Goal: Task Accomplishment & Management: Use online tool/utility

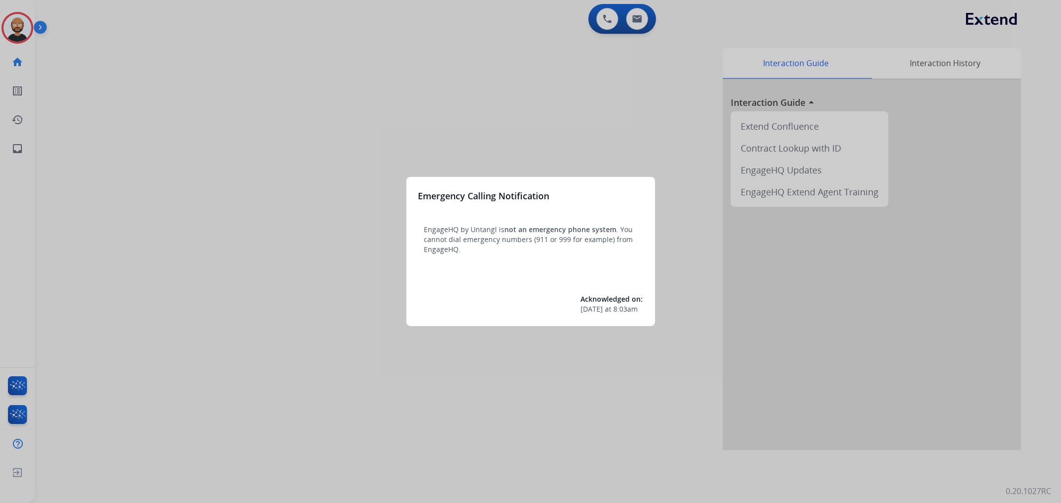
click at [86, 97] on div at bounding box center [530, 251] width 1061 height 503
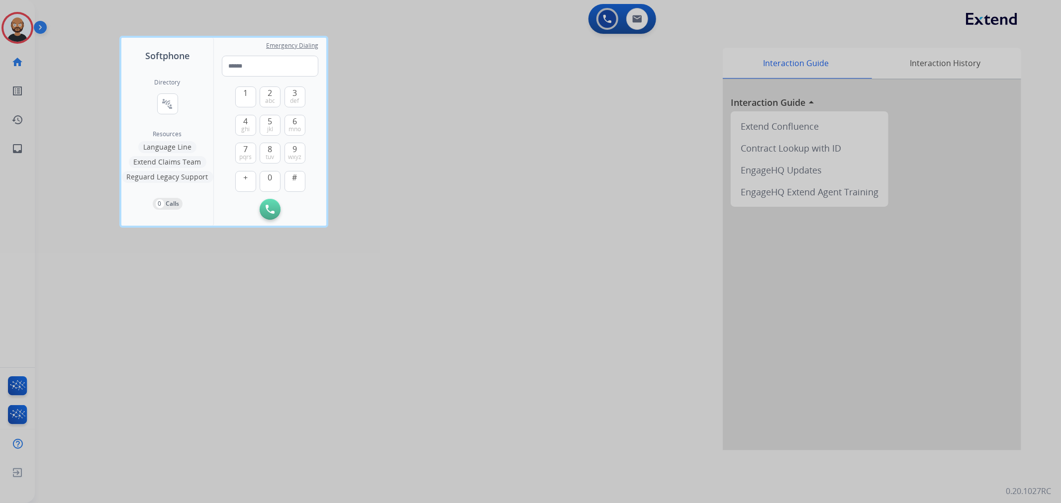
drag, startPoint x: 75, startPoint y: 95, endPoint x: 54, endPoint y: 69, distance: 33.2
click at [74, 95] on div at bounding box center [530, 251] width 1061 height 503
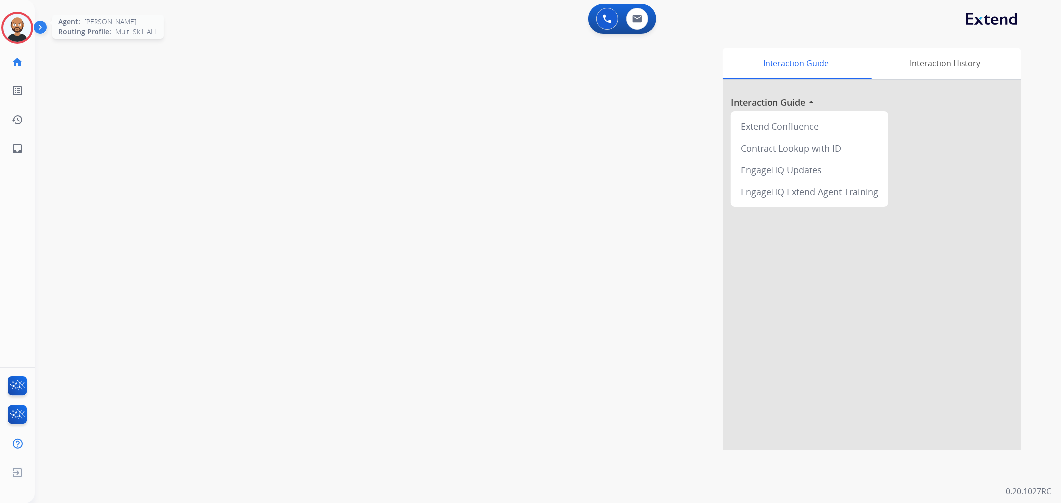
click at [20, 37] on img at bounding box center [17, 28] width 28 height 28
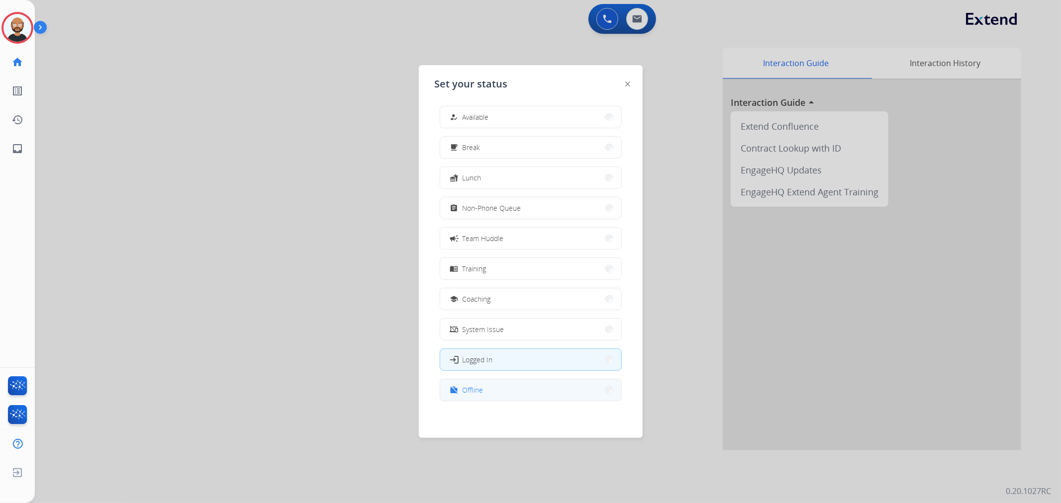
scroll to position [2, 0]
click at [524, 399] on button "work_off Offline" at bounding box center [530, 389] width 181 height 21
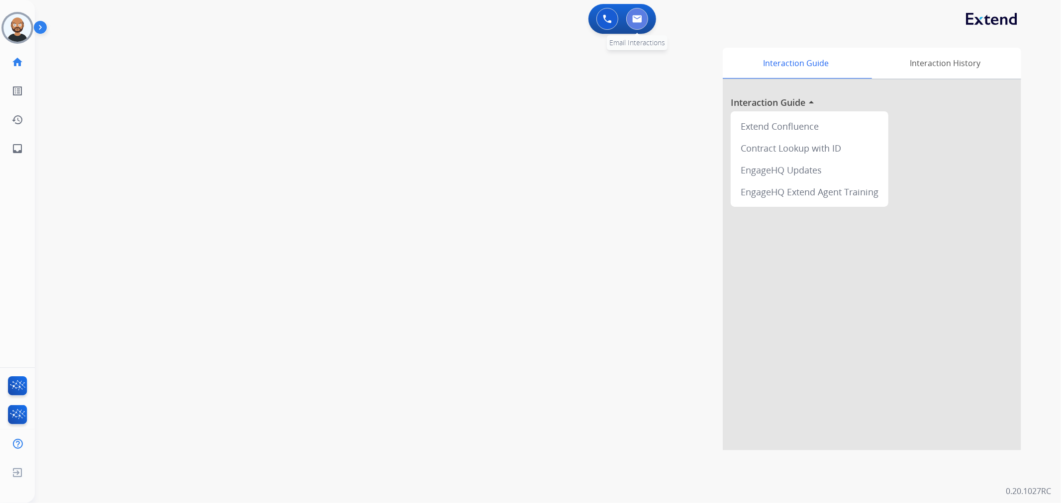
click at [637, 18] on img at bounding box center [637, 19] width 10 height 8
select select "**********"
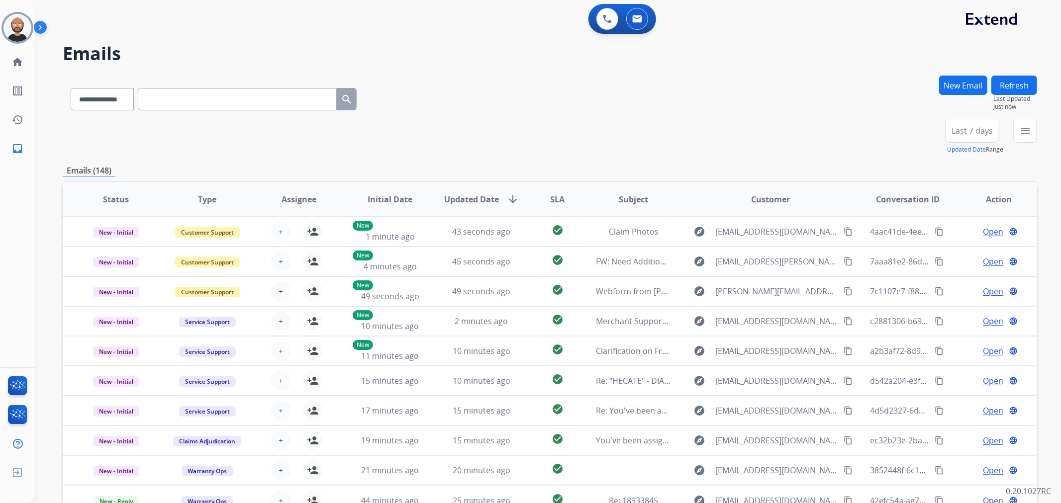
drag, startPoint x: 687, startPoint y: 128, endPoint x: 558, endPoint y: 134, distance: 130.0
click at [558, 134] on div "**********" at bounding box center [550, 137] width 974 height 36
drag, startPoint x: 551, startPoint y: 136, endPoint x: 487, endPoint y: 141, distance: 63.8
drag, startPoint x: 487, startPoint y: 141, endPoint x: 470, endPoint y: 141, distance: 17.9
drag, startPoint x: 470, startPoint y: 141, endPoint x: 440, endPoint y: 145, distance: 30.2
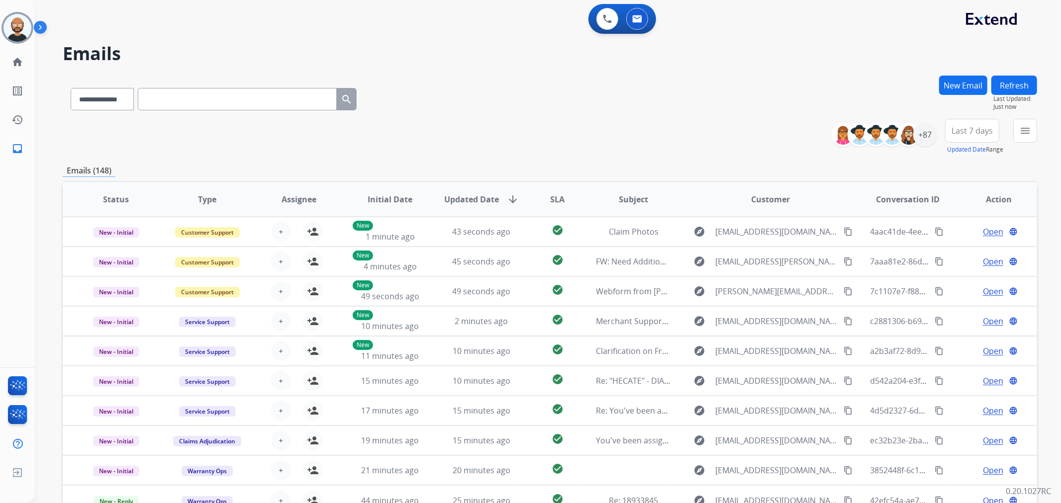
click at [440, 145] on div "**********" at bounding box center [550, 137] width 974 height 36
drag, startPoint x: 404, startPoint y: 154, endPoint x: 364, endPoint y: 158, distance: 41.0
drag, startPoint x: 364, startPoint y: 158, endPoint x: 366, endPoint y: 151, distance: 7.9
click at [280, 155] on div "**********" at bounding box center [550, 321] width 974 height 490
click at [955, 132] on span "Last 7 days" at bounding box center [972, 131] width 41 height 4
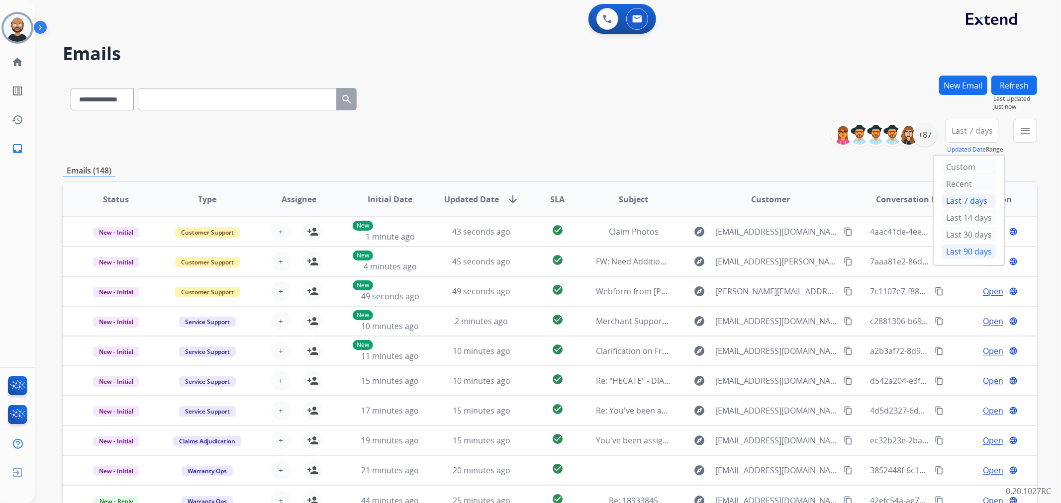
click at [952, 252] on div "Last 90 days" at bounding box center [969, 251] width 55 height 15
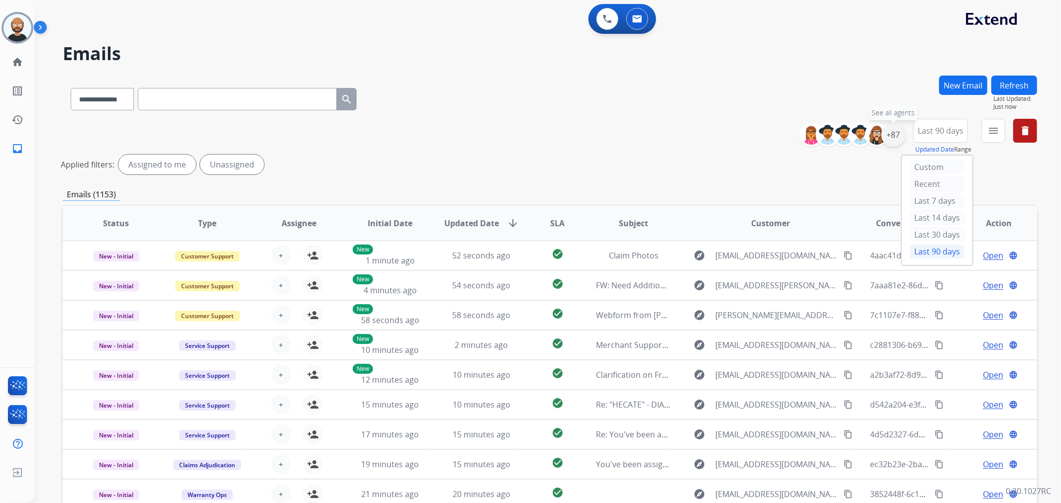
click at [898, 137] on div "+87" at bounding box center [893, 135] width 24 height 24
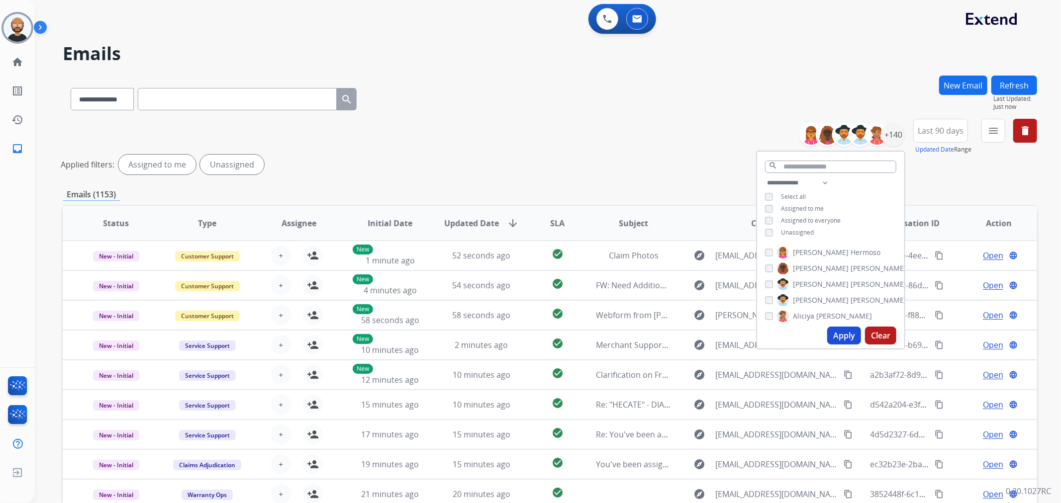
click at [797, 207] on span "Assigned to me" at bounding box center [802, 208] width 43 height 8
click at [797, 228] on span "Unassigned" at bounding box center [797, 232] width 33 height 8
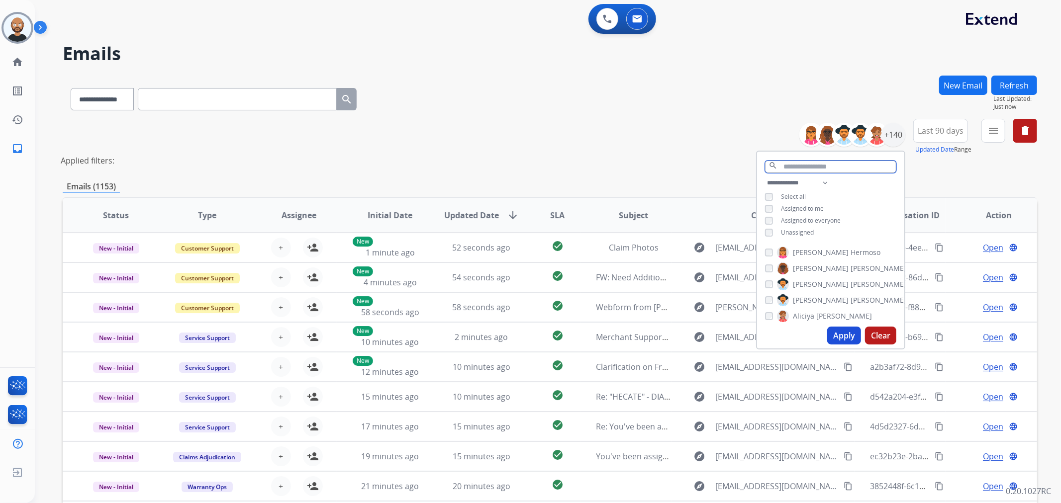
click at [812, 166] on input "text" at bounding box center [830, 167] width 131 height 12
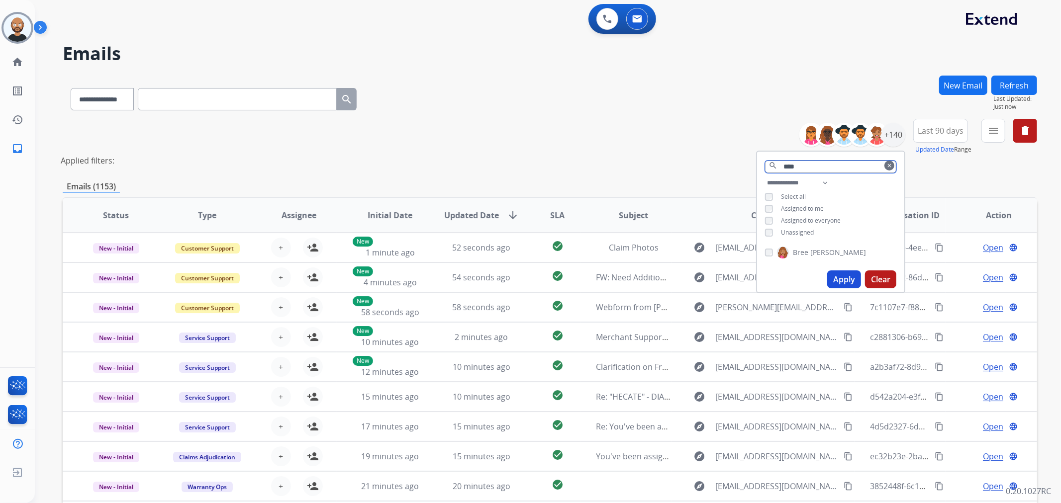
type input "****"
click at [818, 248] on span "[PERSON_NAME]" at bounding box center [838, 253] width 56 height 10
click at [848, 280] on button "Apply" at bounding box center [844, 280] width 34 height 18
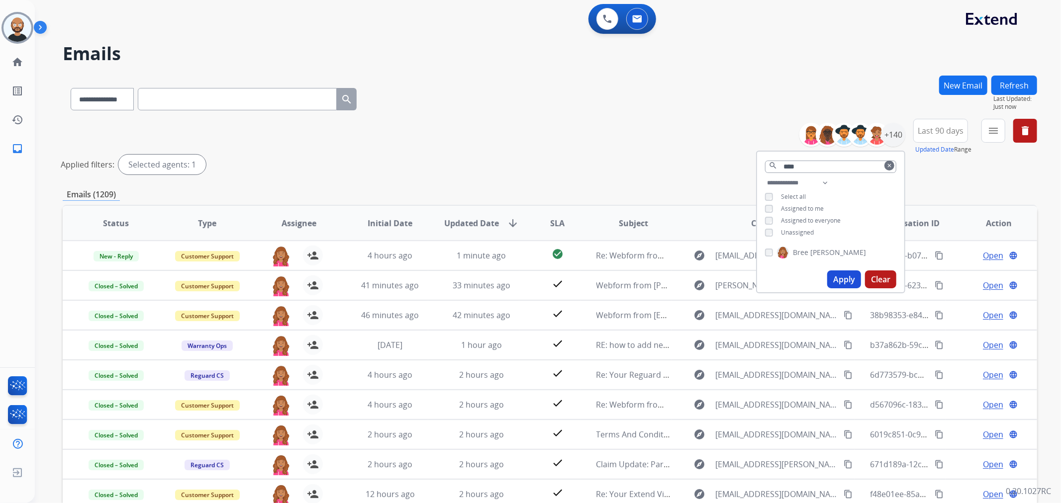
click at [984, 137] on button "menu" at bounding box center [993, 131] width 24 height 24
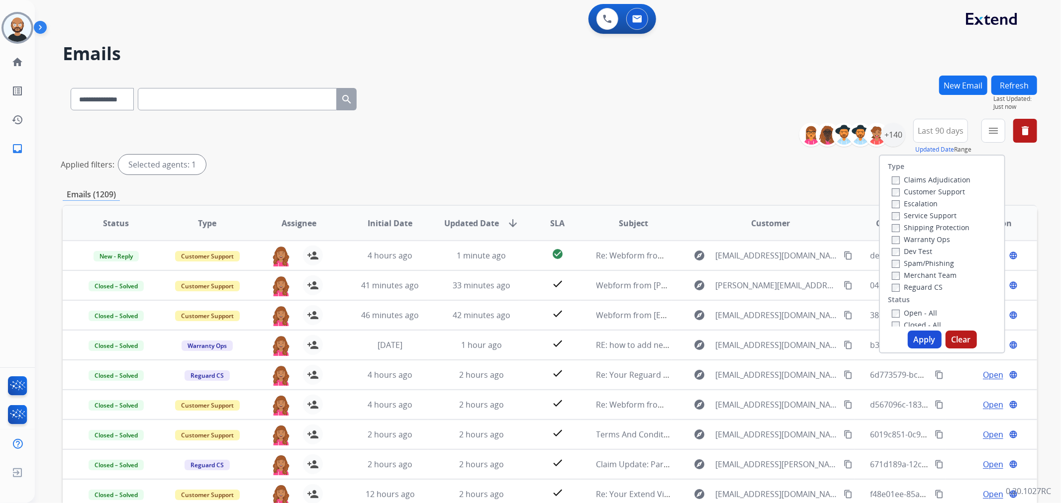
click at [928, 191] on label "Customer Support" at bounding box center [928, 191] width 73 height 9
click at [922, 227] on label "Shipping Protection" at bounding box center [931, 227] width 78 height 9
click at [918, 227] on label "Shipping Protection" at bounding box center [931, 227] width 78 height 9
click at [923, 195] on label "Customer Support" at bounding box center [928, 191] width 73 height 9
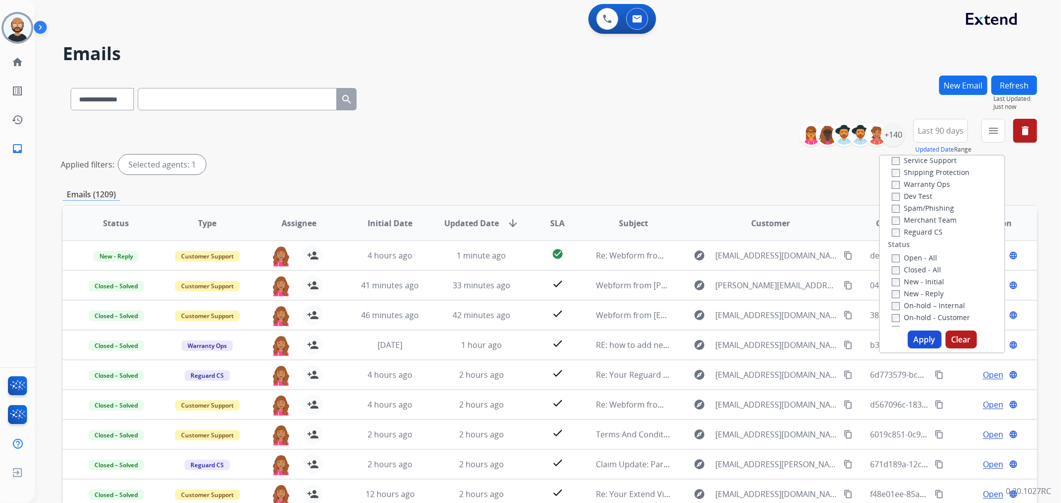
click at [917, 265] on label "Closed - All" at bounding box center [916, 269] width 49 height 9
click at [922, 342] on button "Apply" at bounding box center [925, 340] width 34 height 18
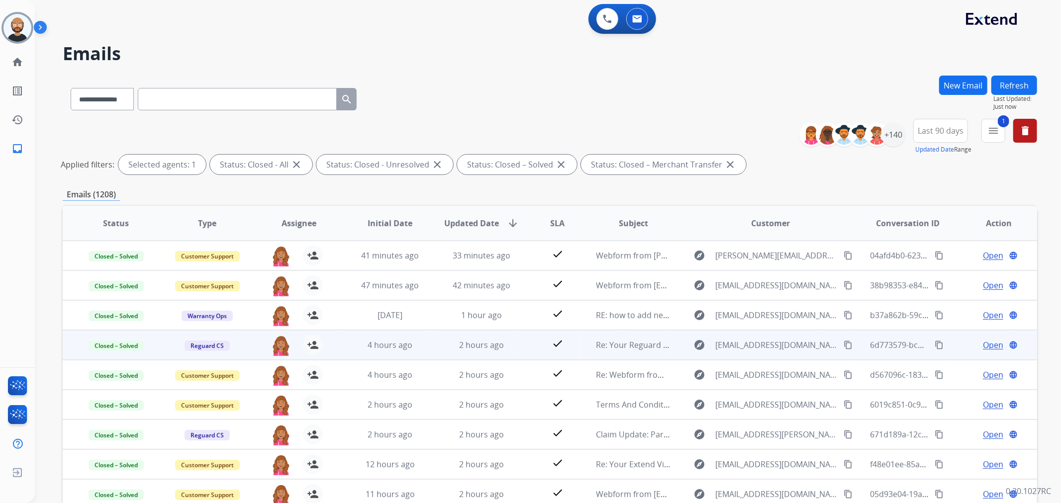
click at [983, 346] on span "Open" at bounding box center [993, 345] width 20 height 12
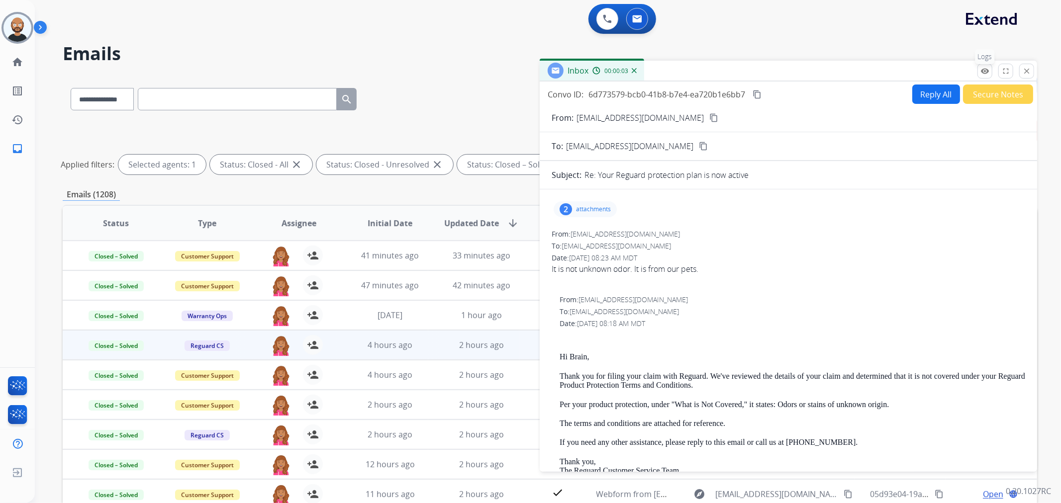
click at [985, 71] on mat-icon "remove_red_eye" at bounding box center [984, 71] width 9 height 9
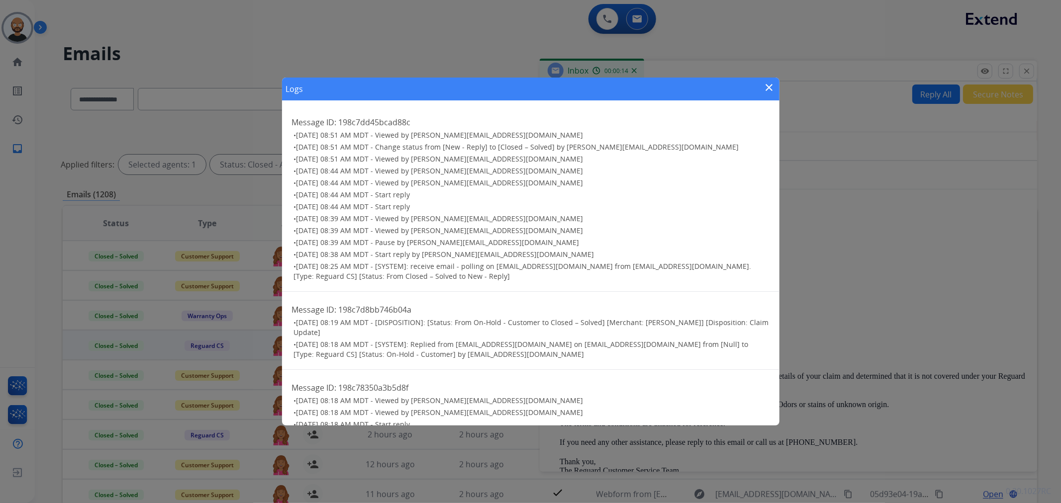
click at [767, 85] on mat-icon "close" at bounding box center [769, 88] width 12 height 12
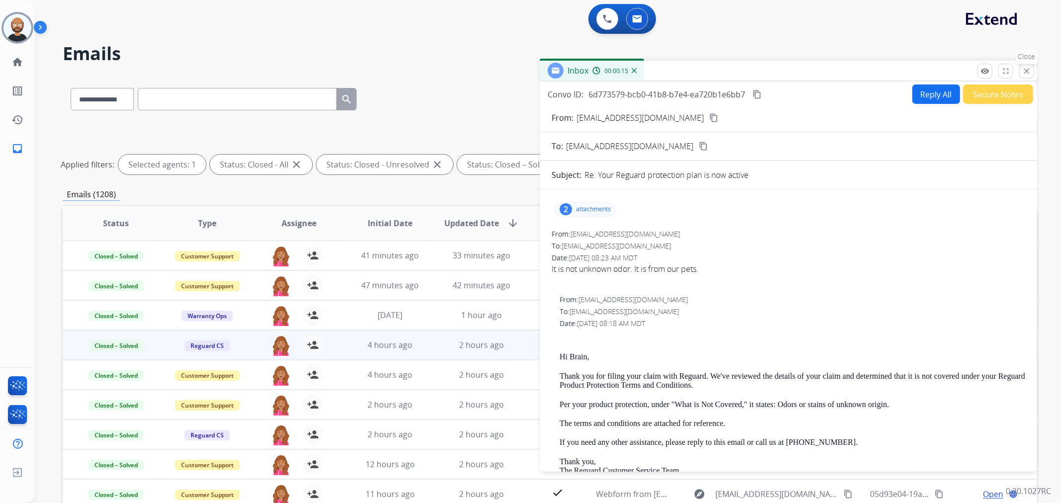
click at [1024, 70] on mat-icon "close" at bounding box center [1026, 71] width 9 height 9
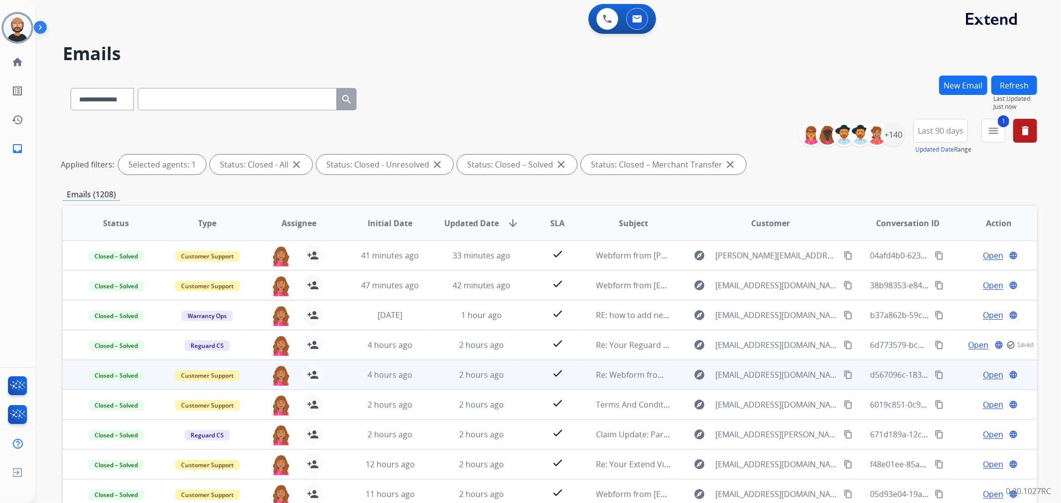
click at [986, 375] on span "Open" at bounding box center [993, 375] width 20 height 12
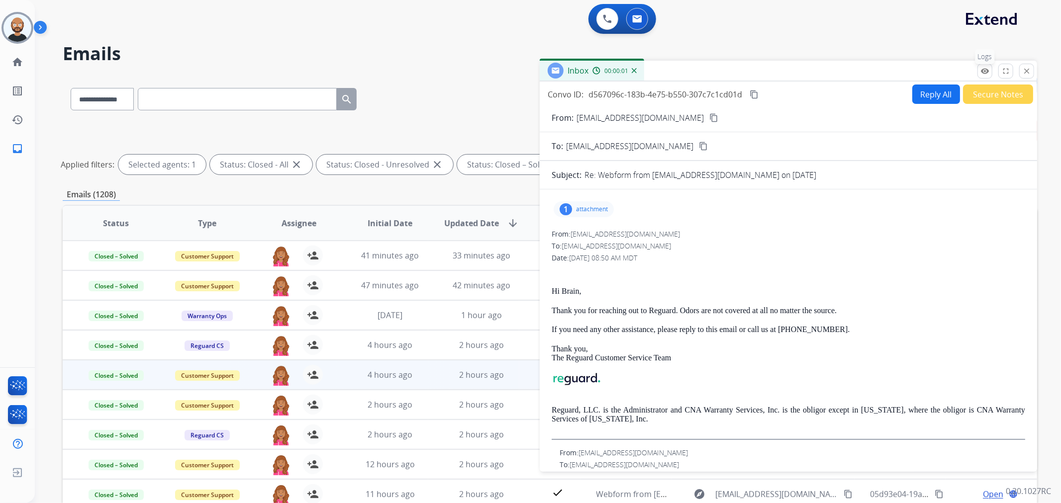
click at [980, 69] on mat-icon "remove_red_eye" at bounding box center [984, 71] width 9 height 9
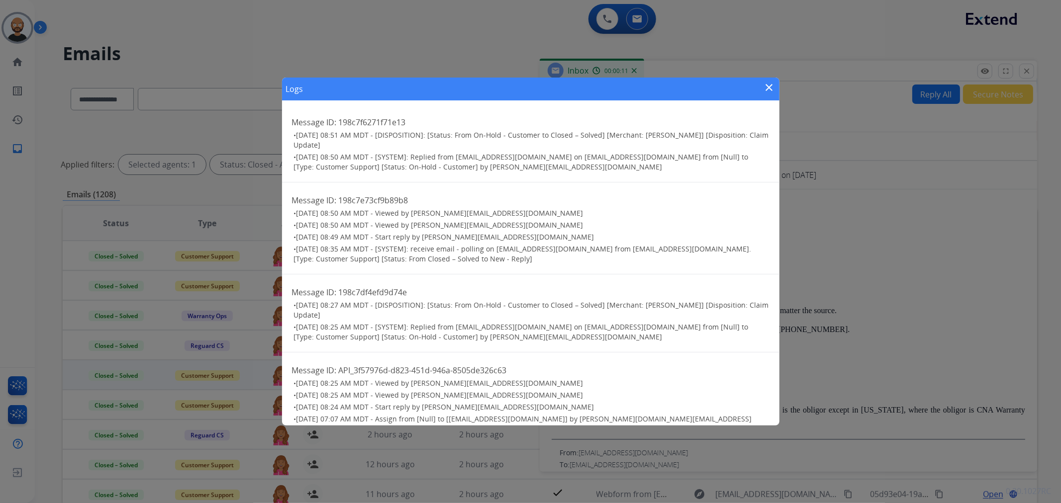
click at [771, 88] on mat-icon "close" at bounding box center [769, 88] width 12 height 12
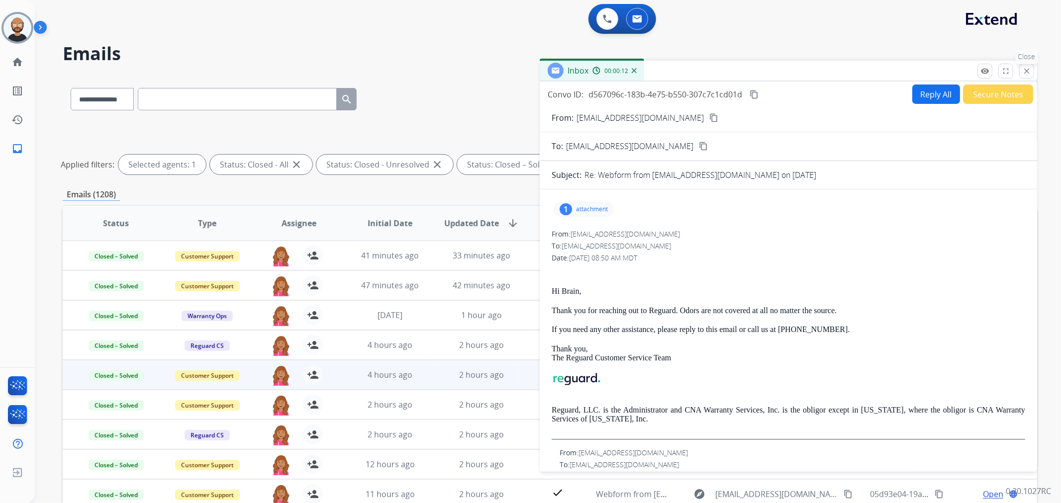
click at [1027, 67] on mat-icon "close" at bounding box center [1026, 71] width 9 height 9
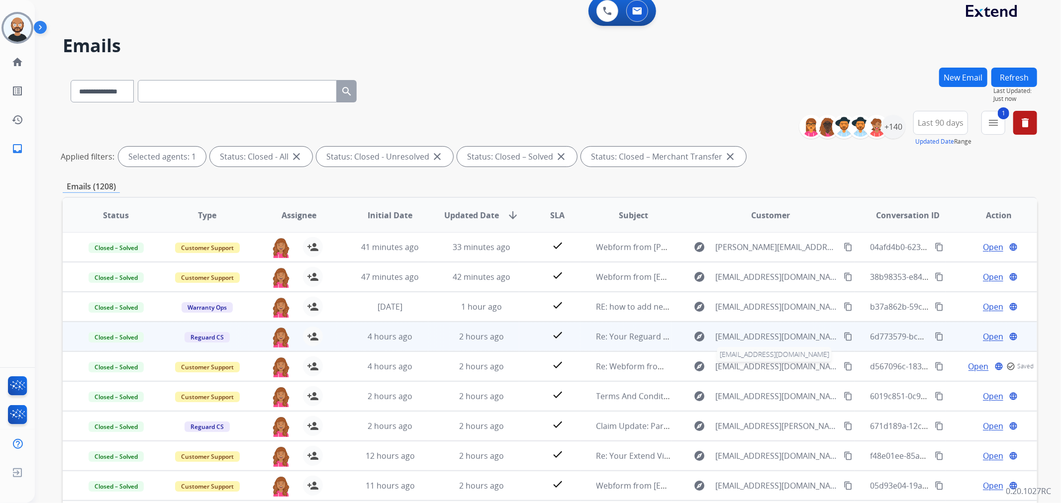
scroll to position [0, 0]
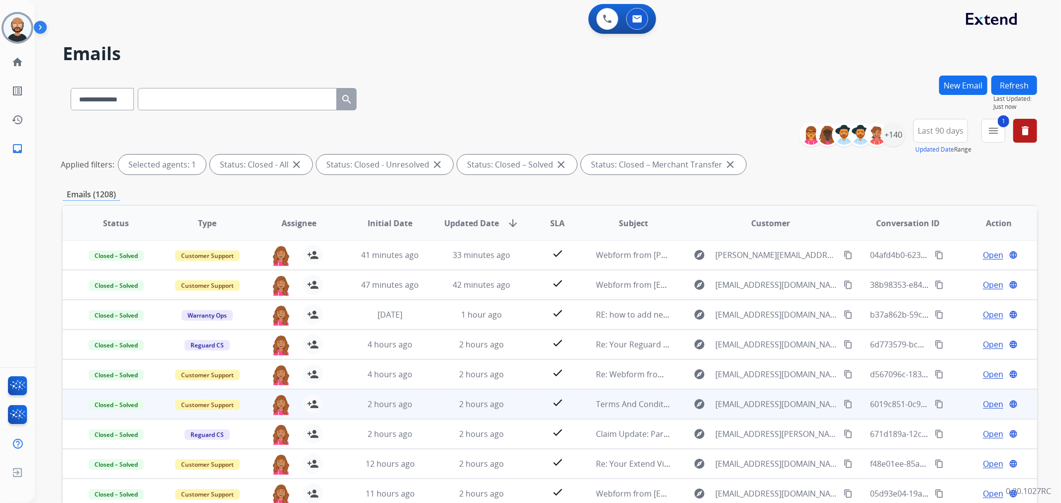
click at [983, 404] on span "Open" at bounding box center [993, 404] width 20 height 12
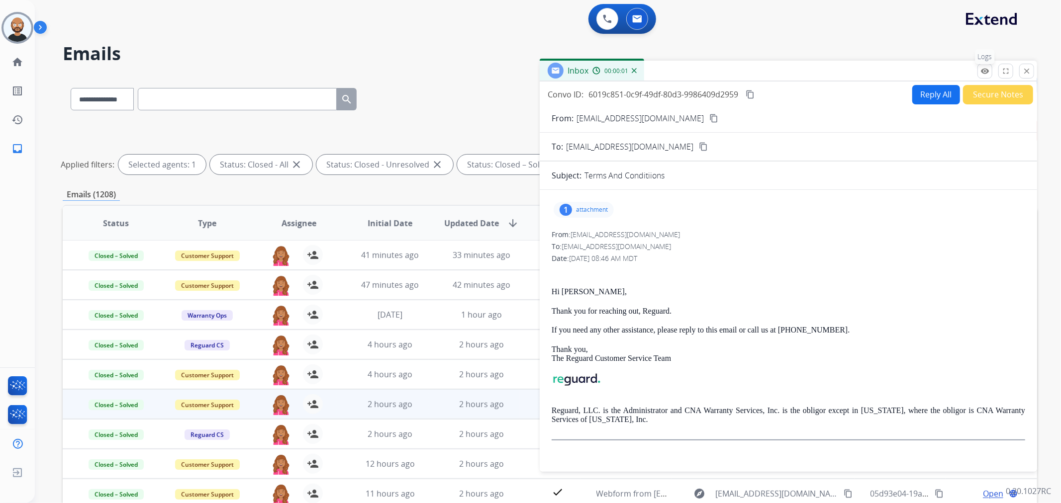
click at [988, 76] on button "remove_red_eye Logs" at bounding box center [984, 71] width 15 height 15
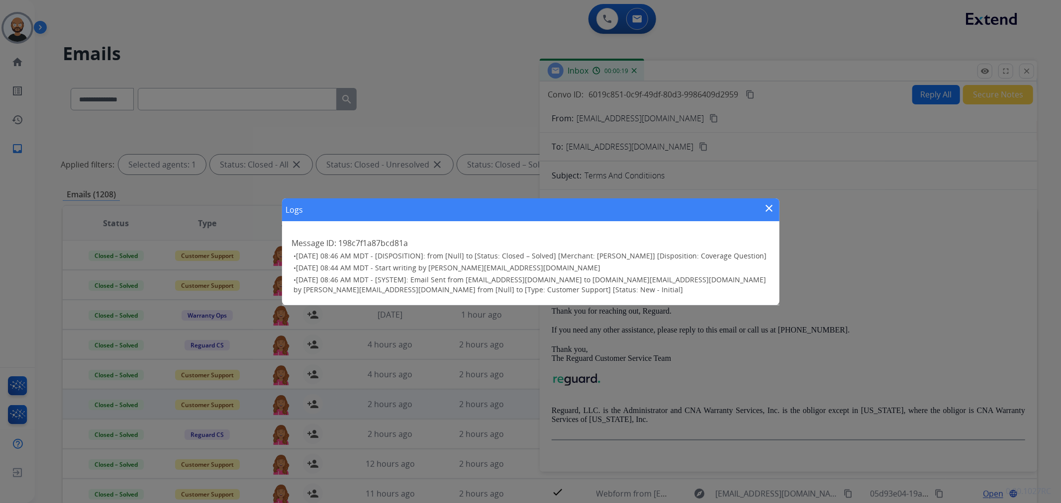
click at [768, 202] on mat-icon "close" at bounding box center [769, 208] width 12 height 12
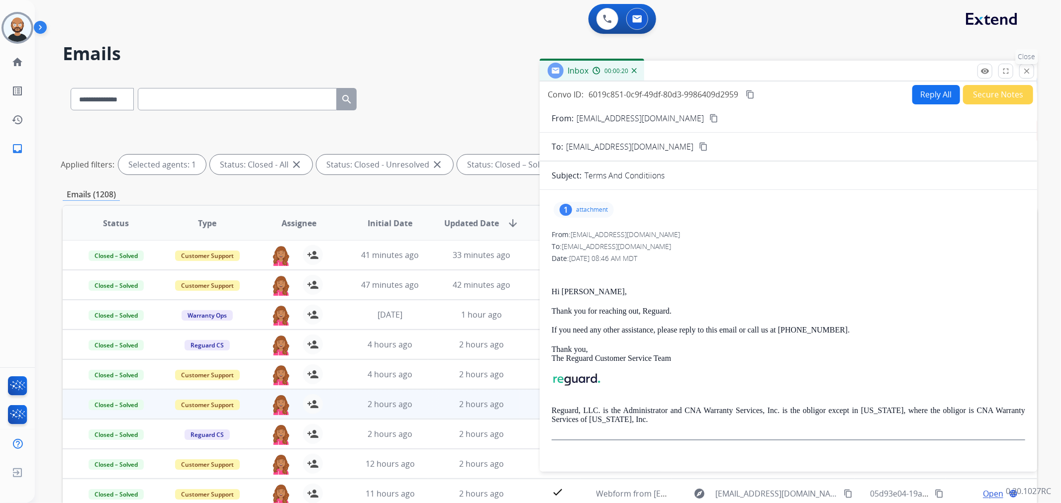
click at [1023, 71] on mat-icon "close" at bounding box center [1026, 71] width 9 height 9
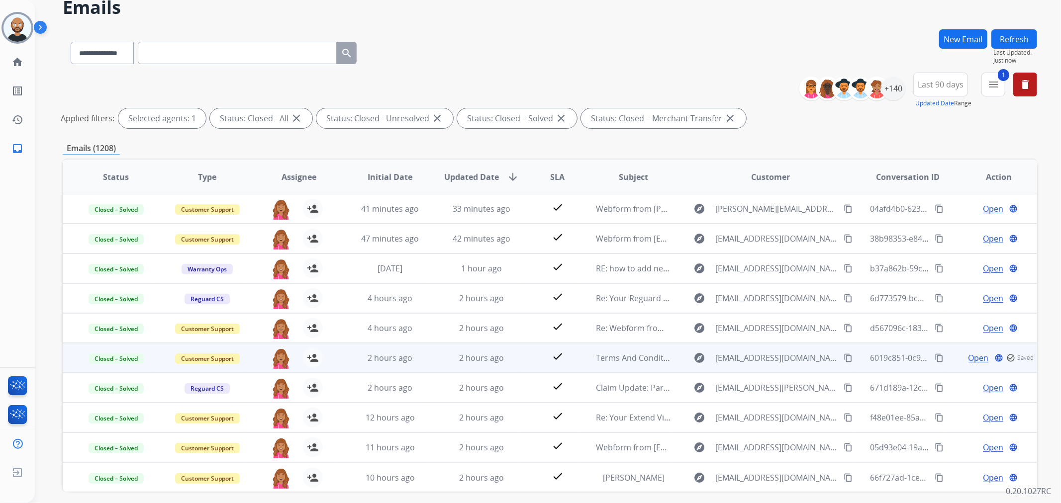
scroll to position [86, 0]
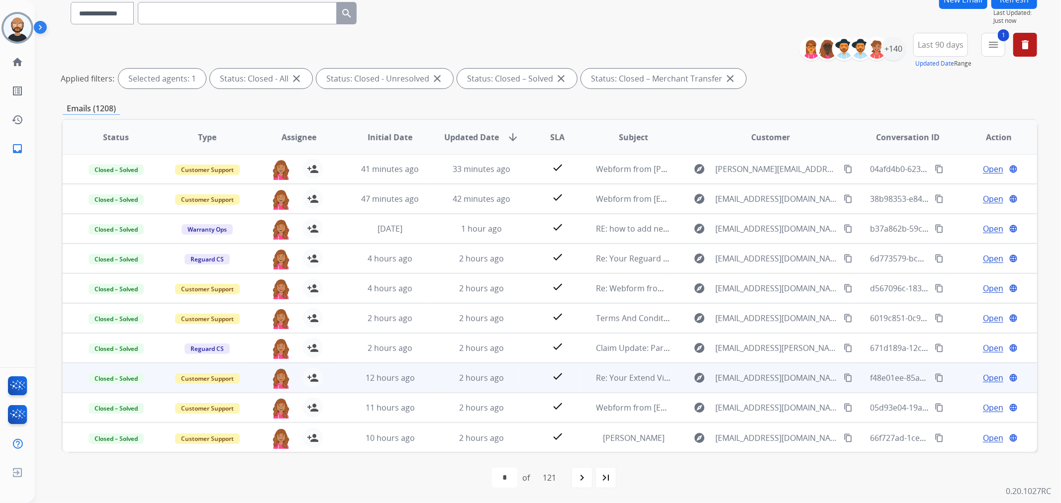
click at [983, 377] on span "Open" at bounding box center [993, 378] width 20 height 12
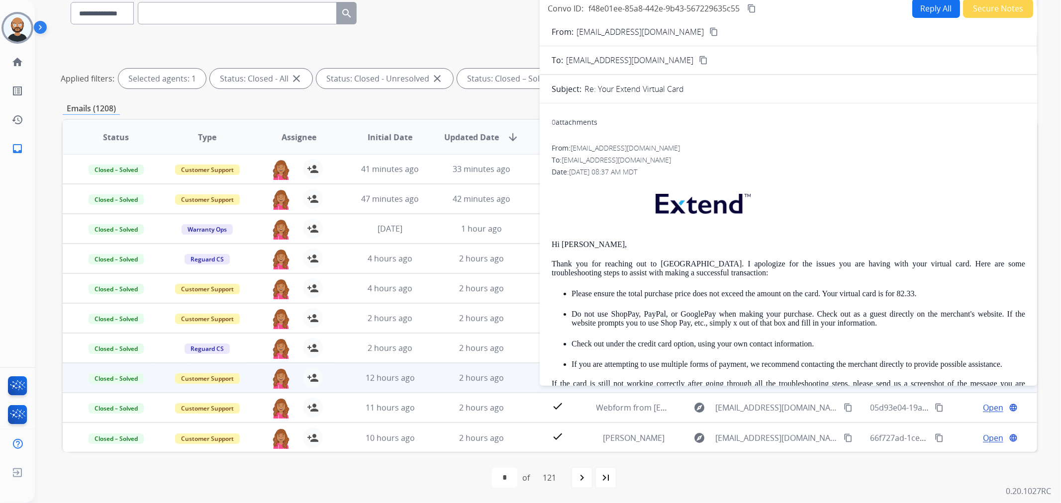
scroll to position [31, 0]
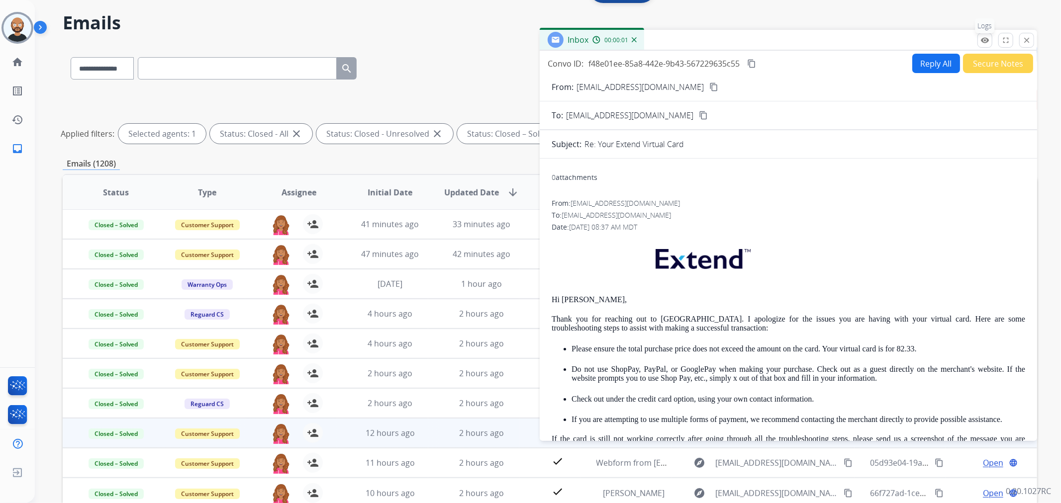
click at [987, 38] on mat-icon "remove_red_eye" at bounding box center [984, 40] width 9 height 9
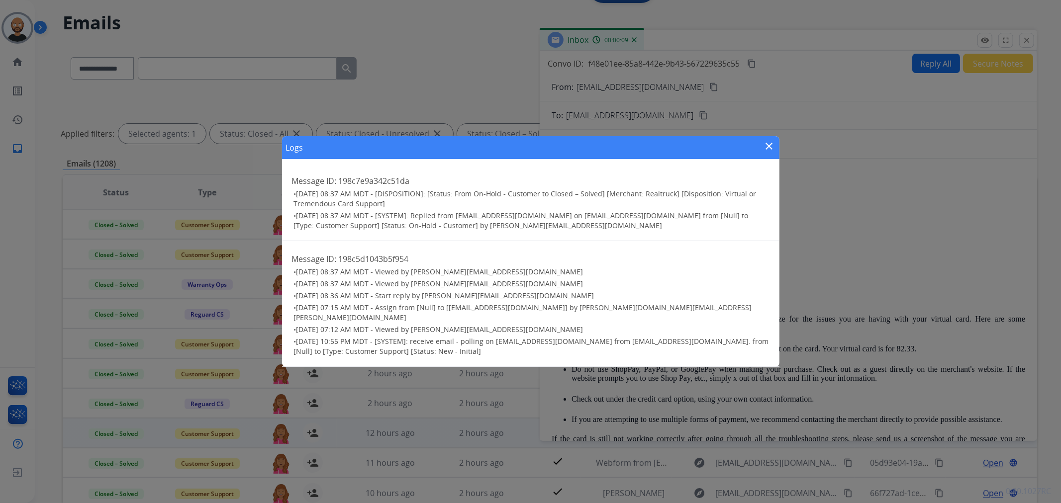
click at [771, 152] on mat-icon "close" at bounding box center [769, 146] width 12 height 12
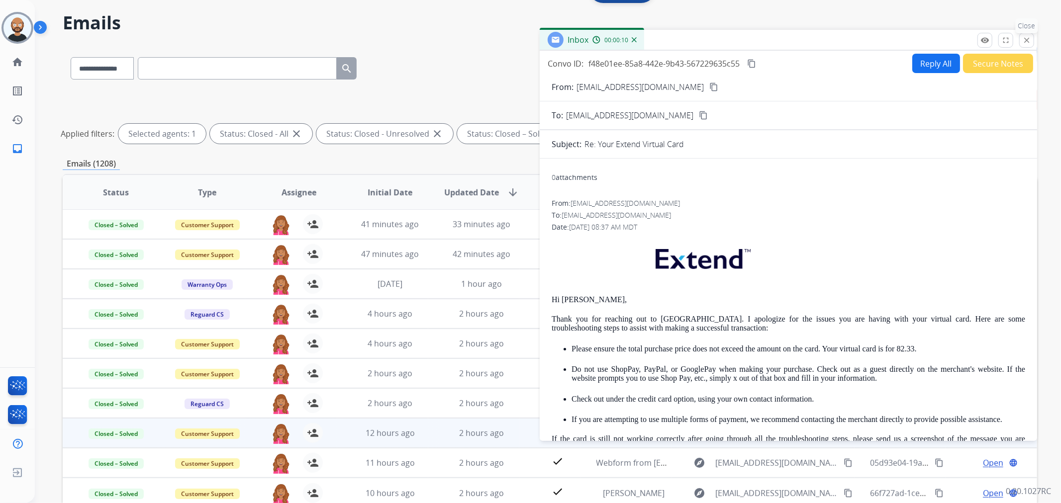
click at [1020, 42] on button "close Close" at bounding box center [1026, 40] width 15 height 15
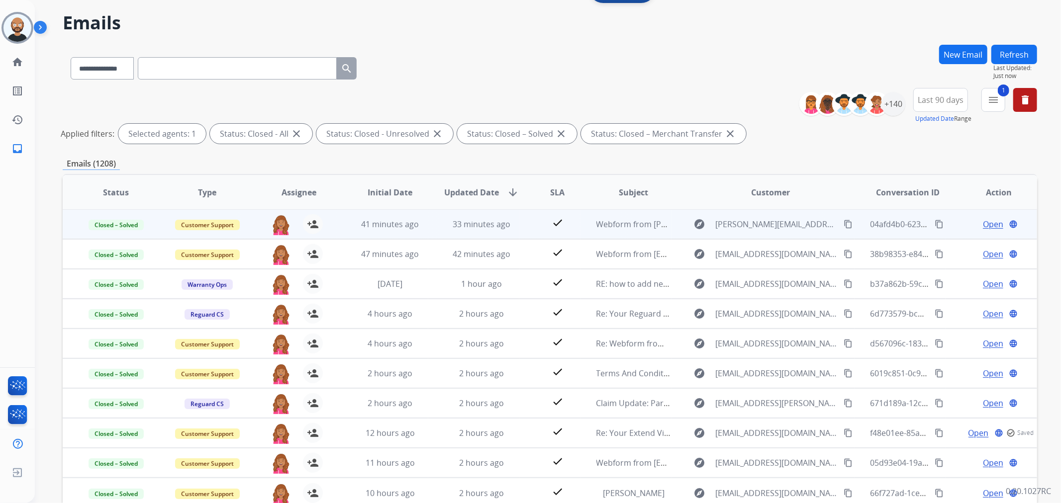
click at [992, 224] on span "Open" at bounding box center [993, 224] width 20 height 12
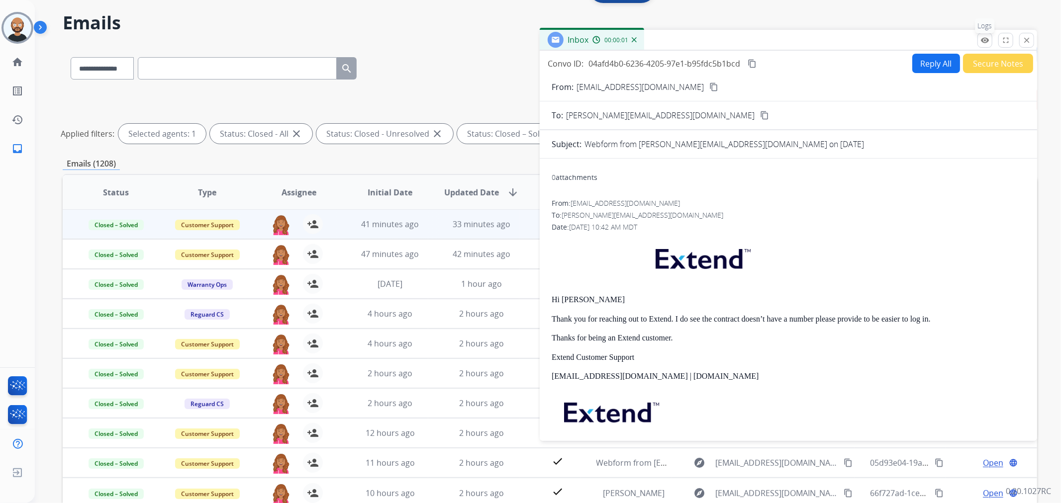
click at [982, 38] on mat-icon "remove_red_eye" at bounding box center [984, 40] width 9 height 9
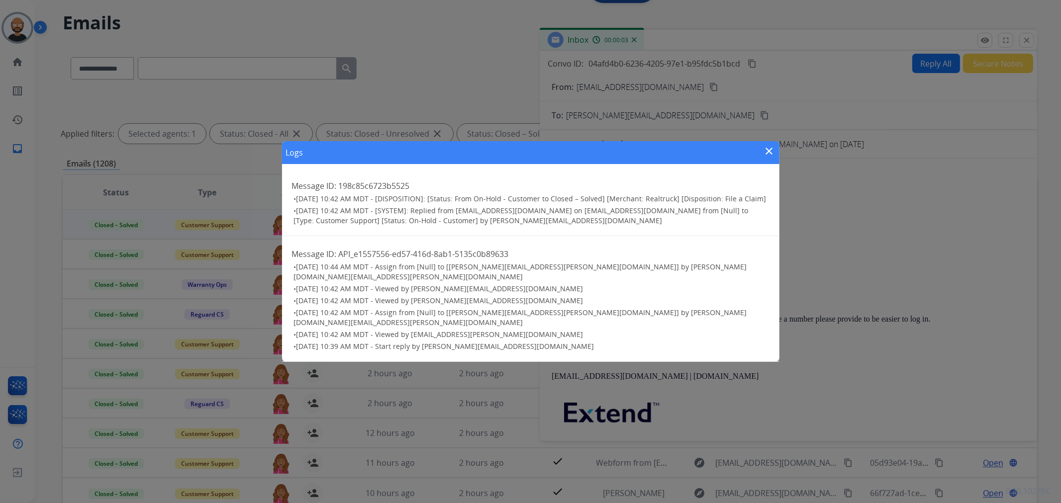
click at [769, 157] on mat-icon "close" at bounding box center [769, 151] width 12 height 12
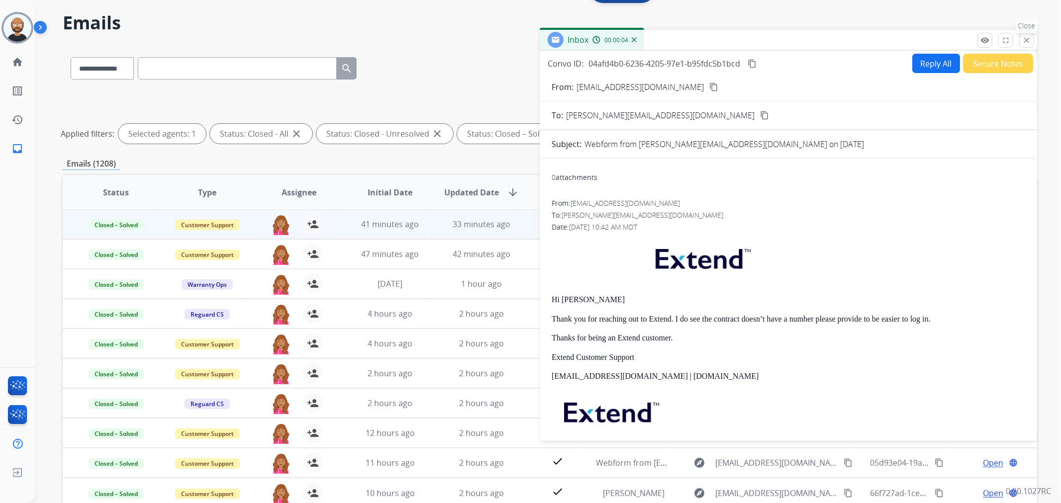
click at [1027, 39] on mat-icon "close" at bounding box center [1026, 40] width 9 height 9
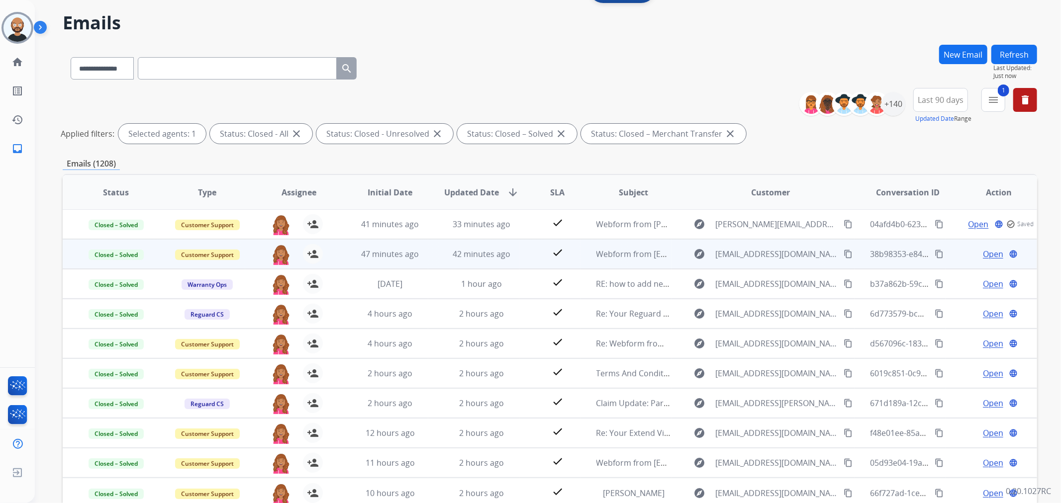
click at [985, 255] on span "Open" at bounding box center [993, 254] width 20 height 12
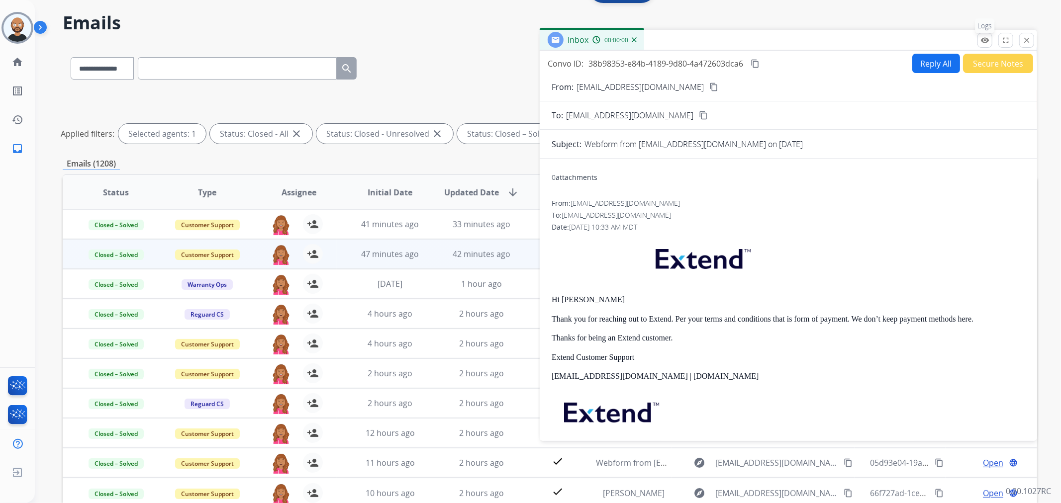
click at [985, 38] on mat-icon "remove_red_eye" at bounding box center [984, 40] width 9 height 9
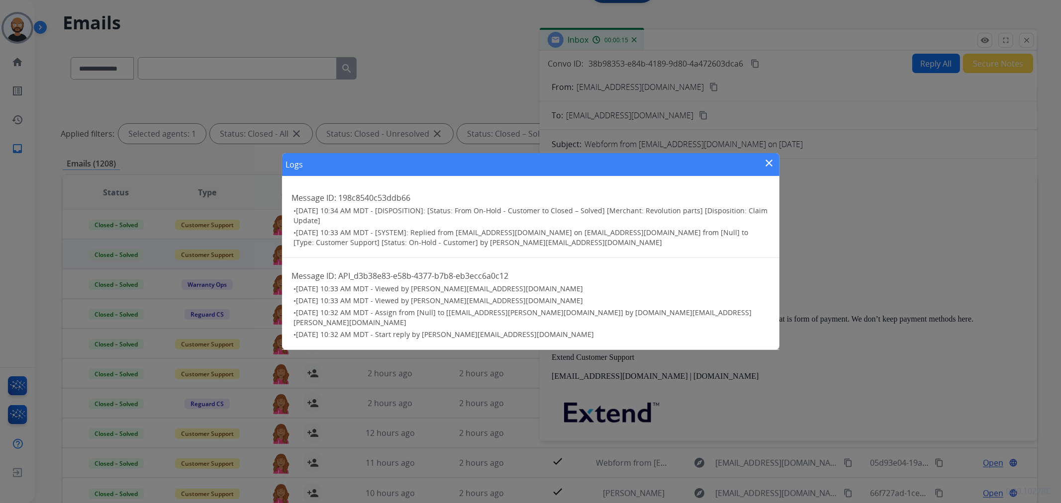
click at [766, 168] on mat-icon "close" at bounding box center [769, 163] width 12 height 12
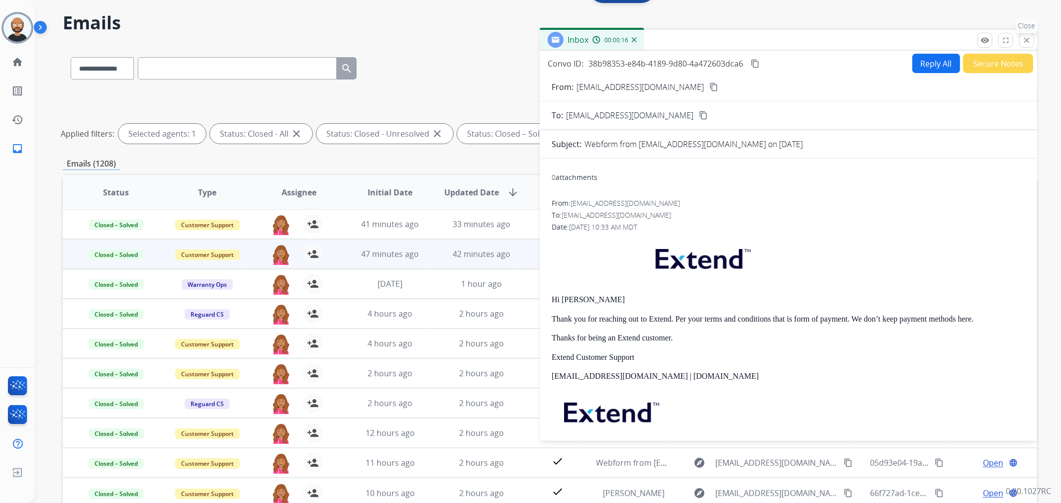
click at [1032, 40] on button "close Close" at bounding box center [1026, 40] width 15 height 15
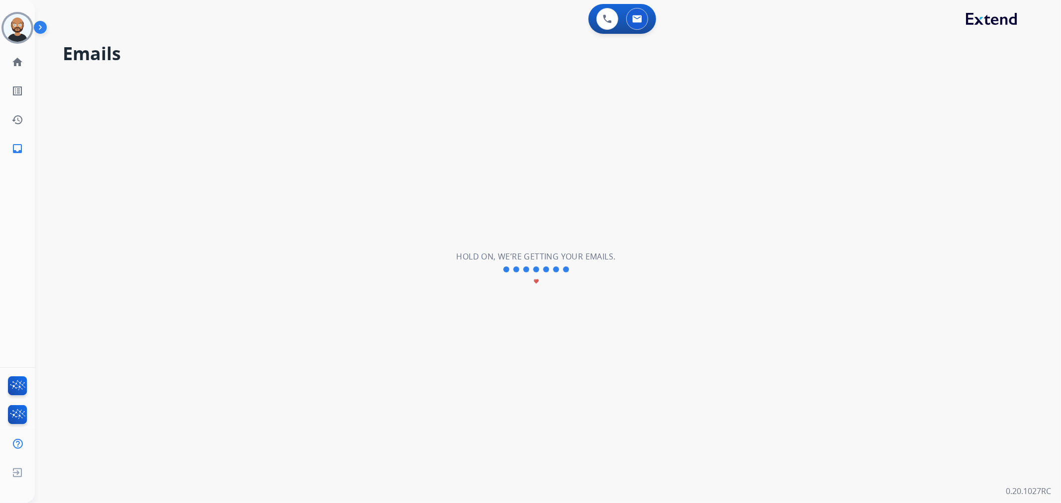
scroll to position [0, 0]
